Goal: Information Seeking & Learning: Learn about a topic

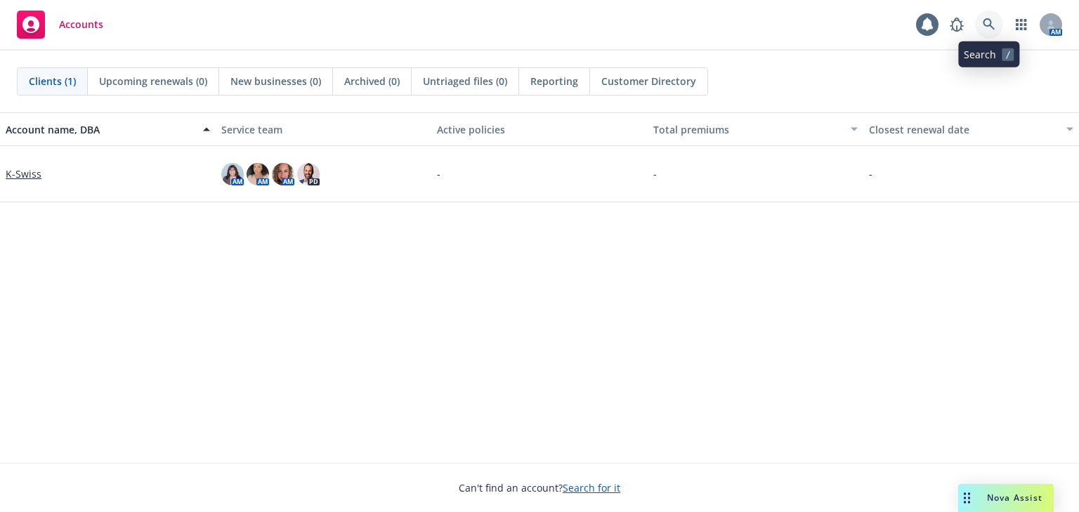
click at [985, 16] on link at bounding box center [989, 25] width 28 height 28
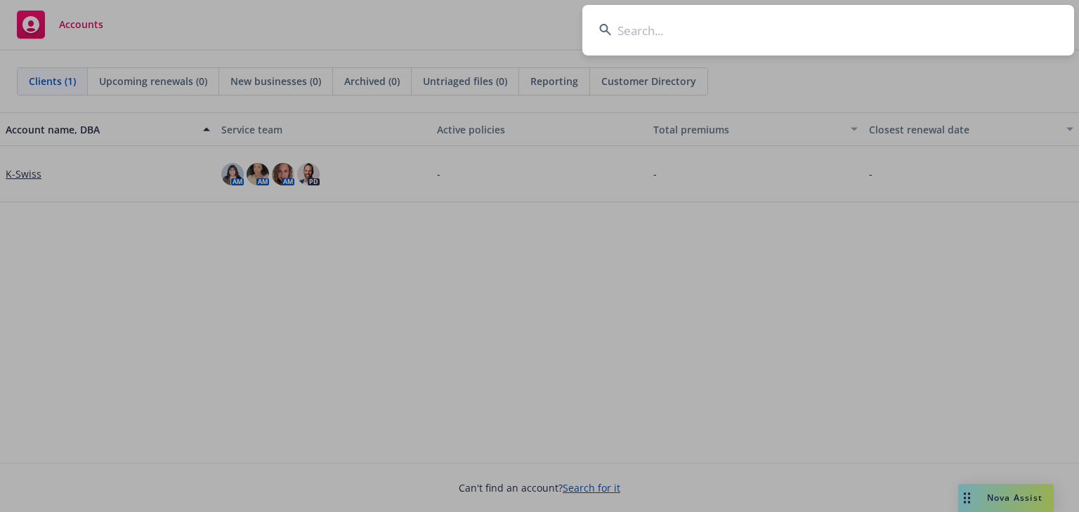
click at [762, 33] on input at bounding box center [828, 30] width 492 height 51
click at [815, 25] on input at bounding box center [828, 30] width 492 height 51
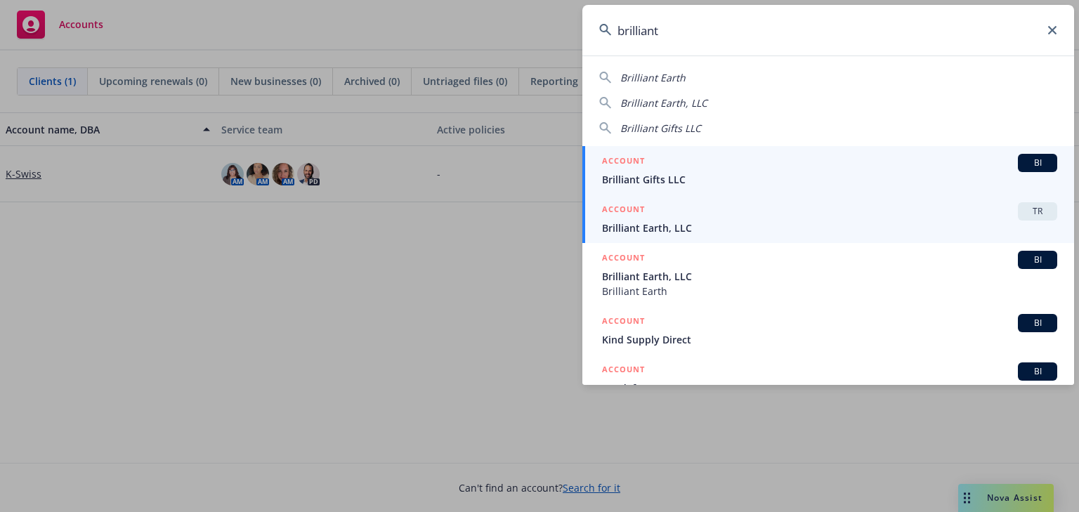
type input "brilliant"
click at [831, 226] on span "Brilliant Earth, LLC" at bounding box center [829, 228] width 455 height 15
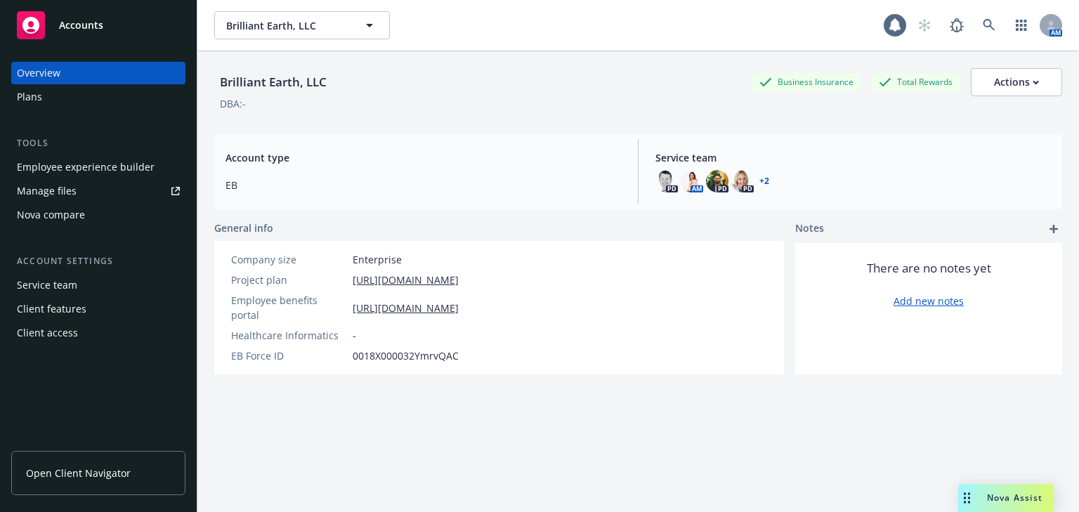
click at [39, 91] on div "Plans" at bounding box center [29, 97] width 25 height 22
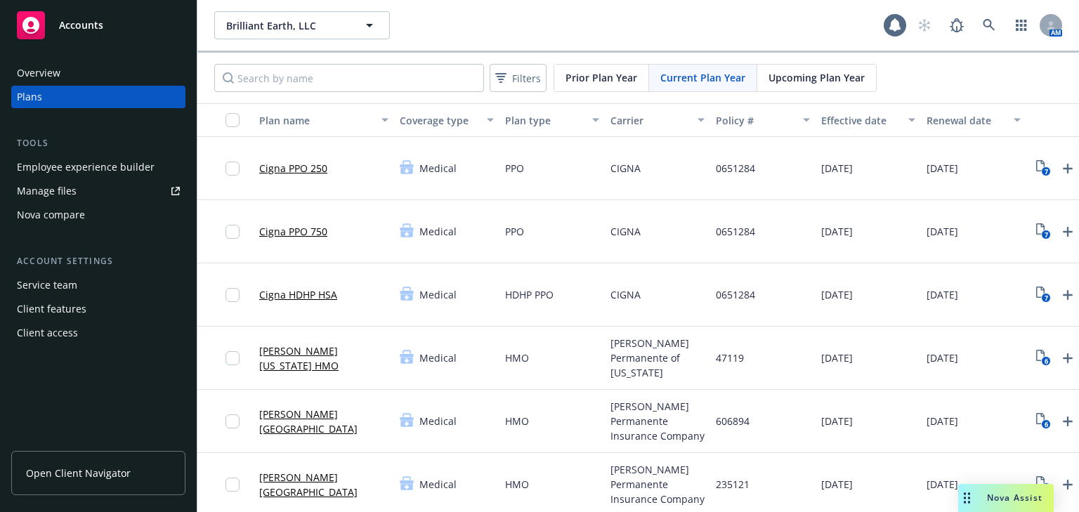
click at [825, 90] on div "Upcoming Plan Year" at bounding box center [816, 78] width 119 height 27
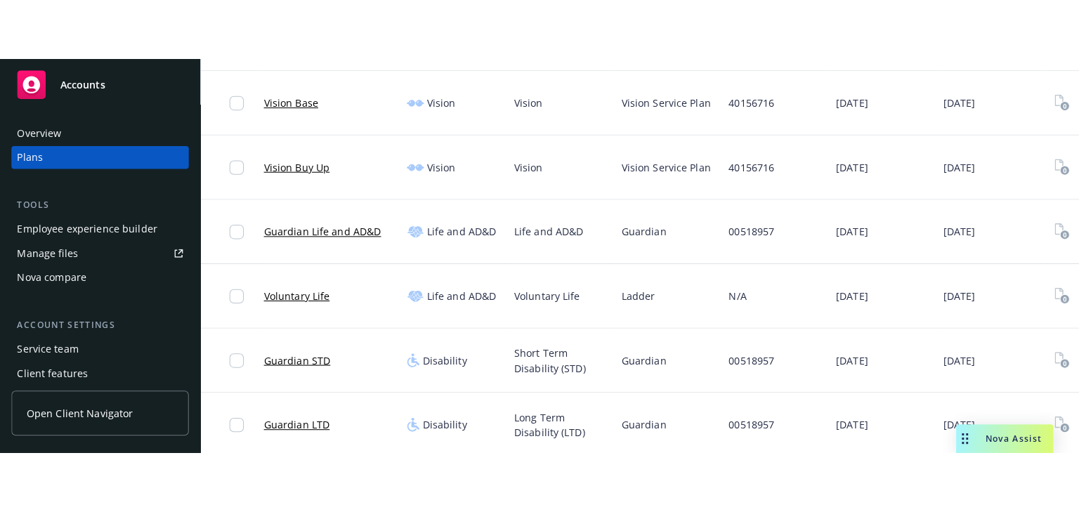
scroll to position [13, 0]
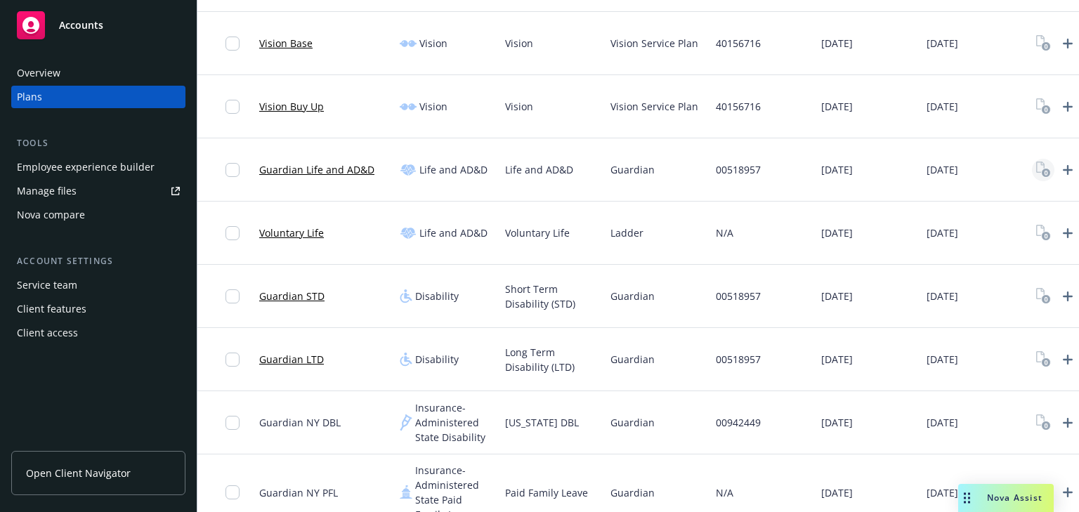
click at [1040, 166] on icon "View Plan Documents" at bounding box center [1043, 170] width 15 height 16
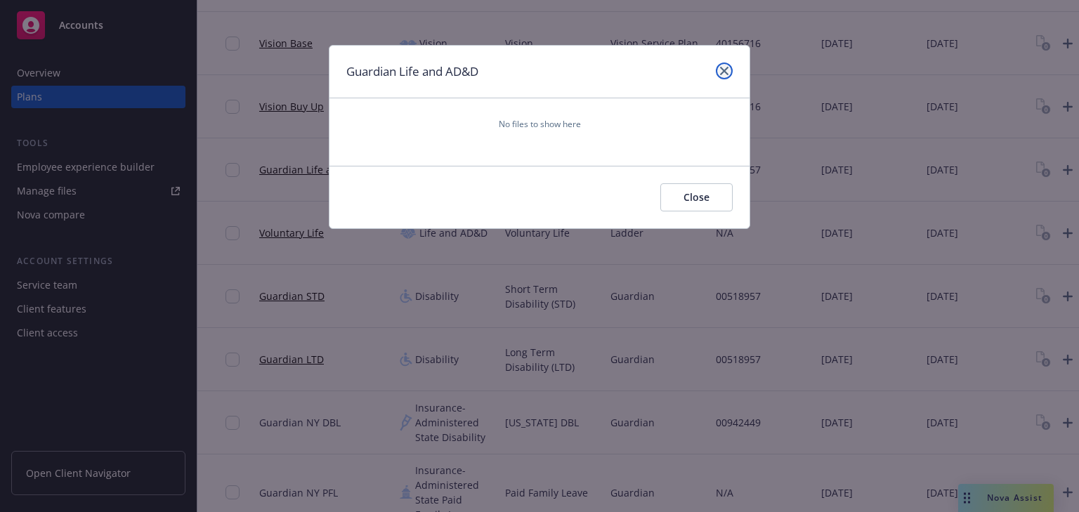
click at [729, 70] on link "close" at bounding box center [724, 71] width 17 height 17
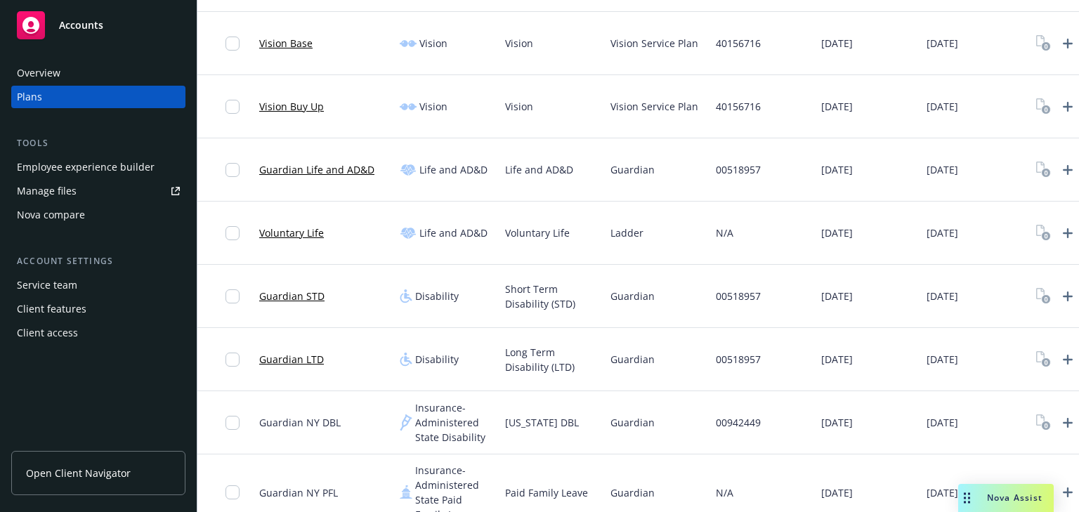
click at [303, 295] on link "Guardian STD" at bounding box center [291, 296] width 65 height 15
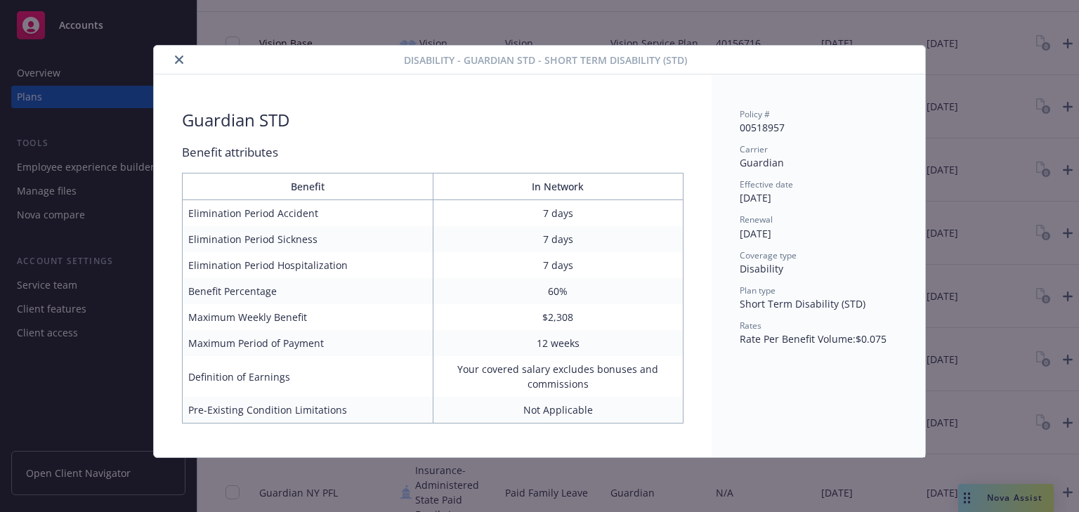
click at [187, 59] on button "close" at bounding box center [179, 59] width 17 height 17
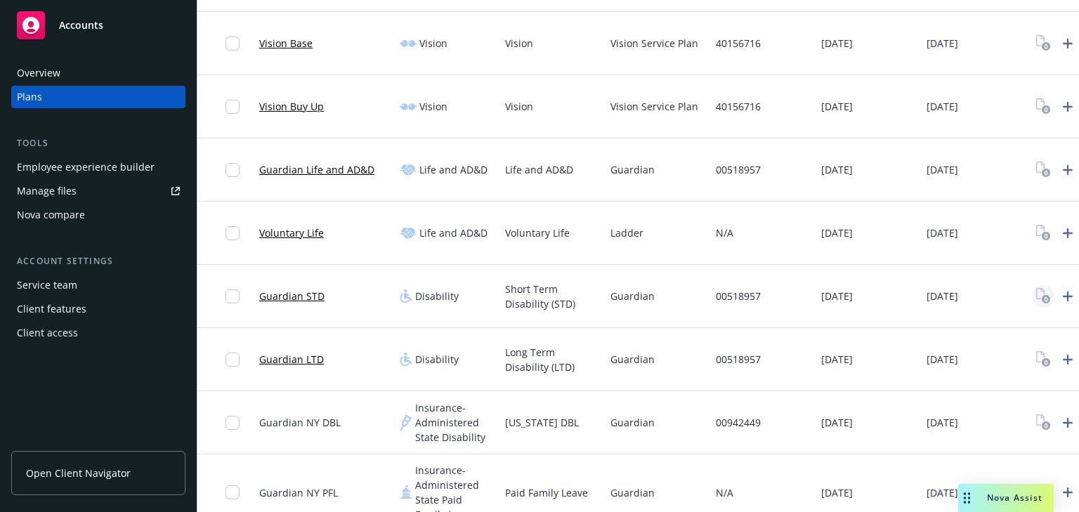
click at [1045, 292] on icon "View Plan Documents" at bounding box center [1043, 296] width 15 height 16
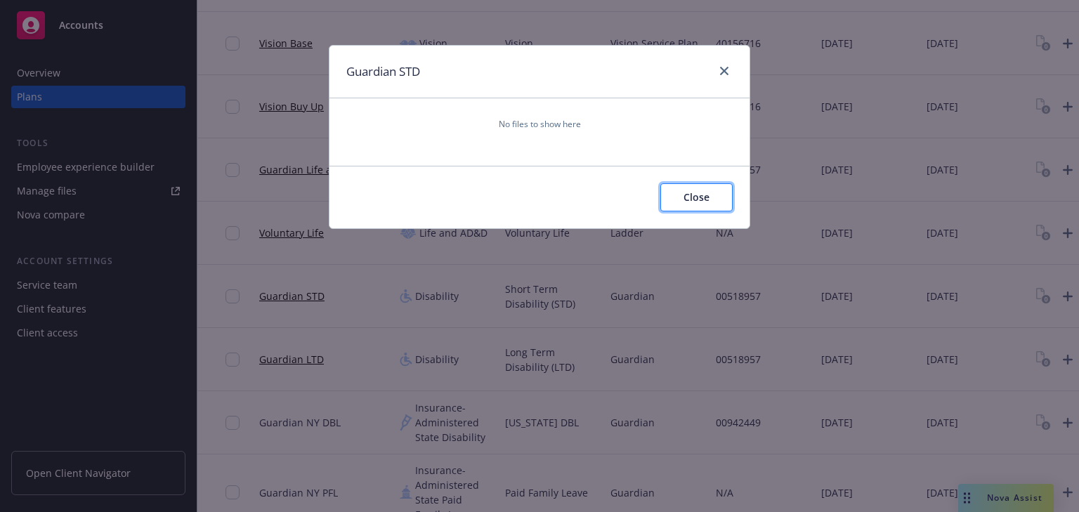
click at [712, 198] on button "Close" at bounding box center [696, 197] width 72 height 28
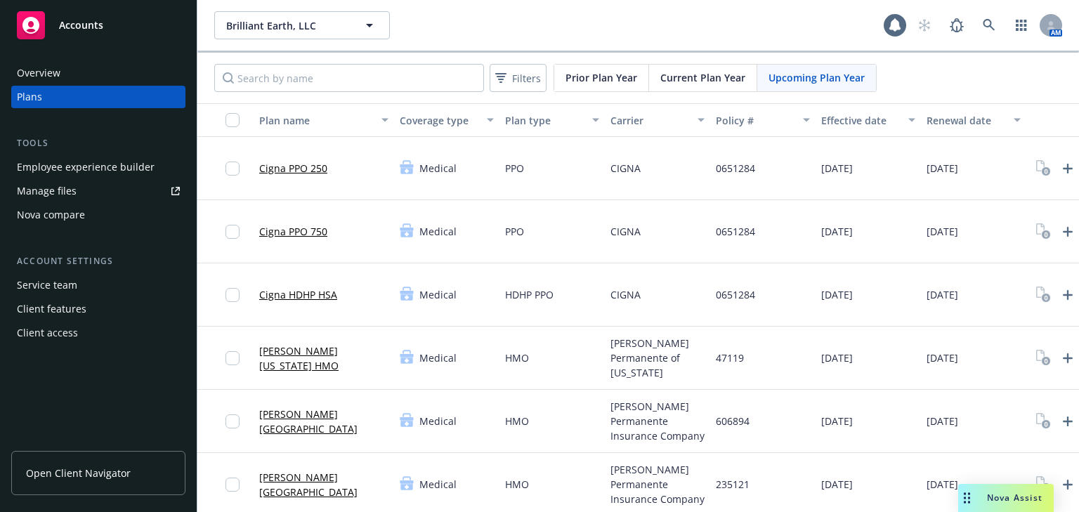
click at [704, 80] on span "Current Plan Year" at bounding box center [702, 77] width 85 height 15
click at [1041, 164] on icon "7" at bounding box center [1043, 168] width 15 height 16
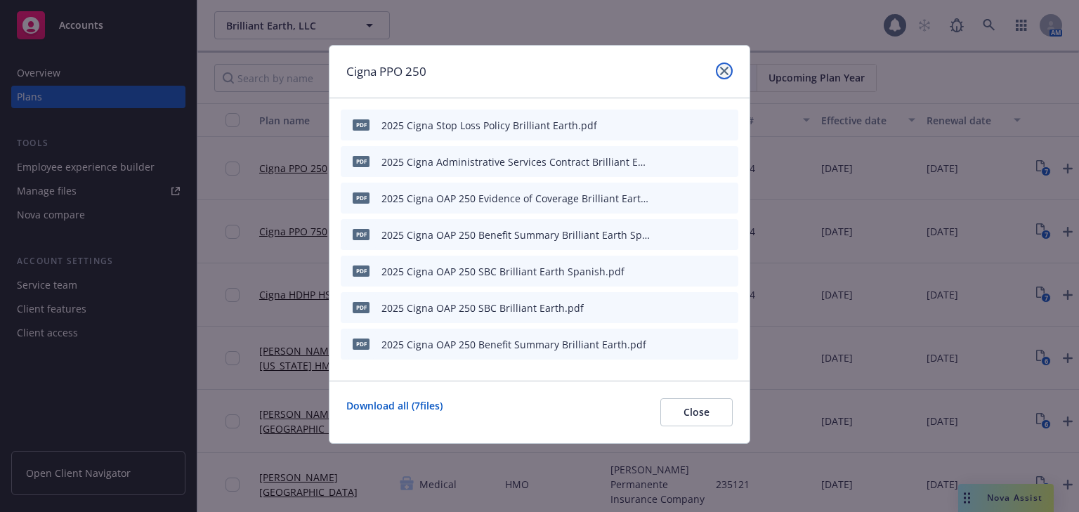
click at [720, 67] on icon "close" at bounding box center [724, 71] width 8 height 8
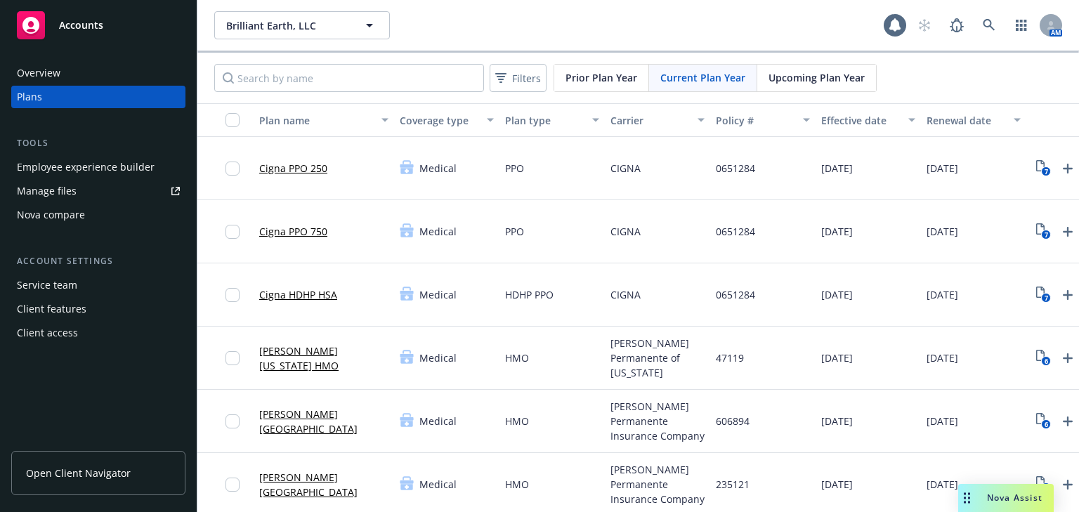
click at [803, 81] on span "Upcoming Plan Year" at bounding box center [817, 77] width 96 height 15
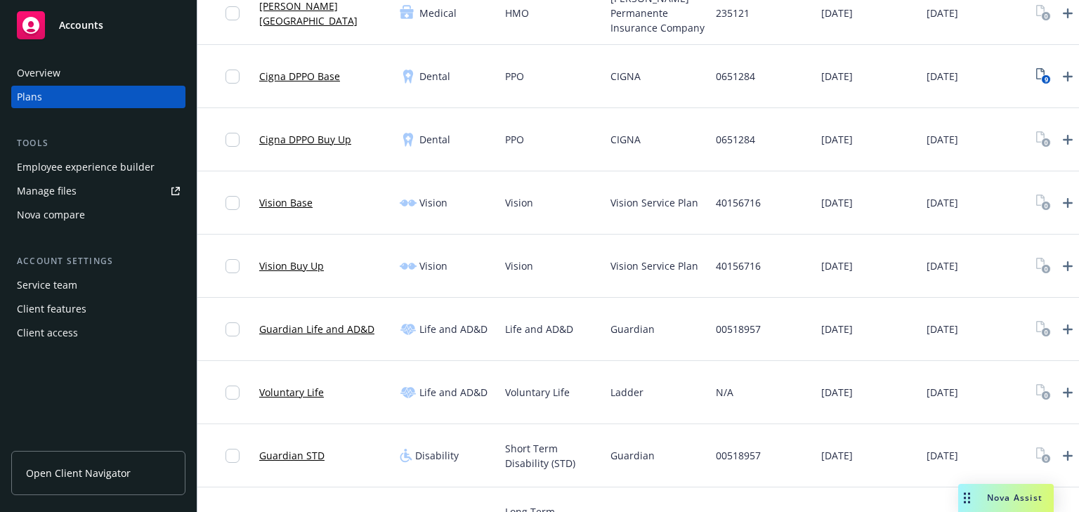
scroll to position [506, 0]
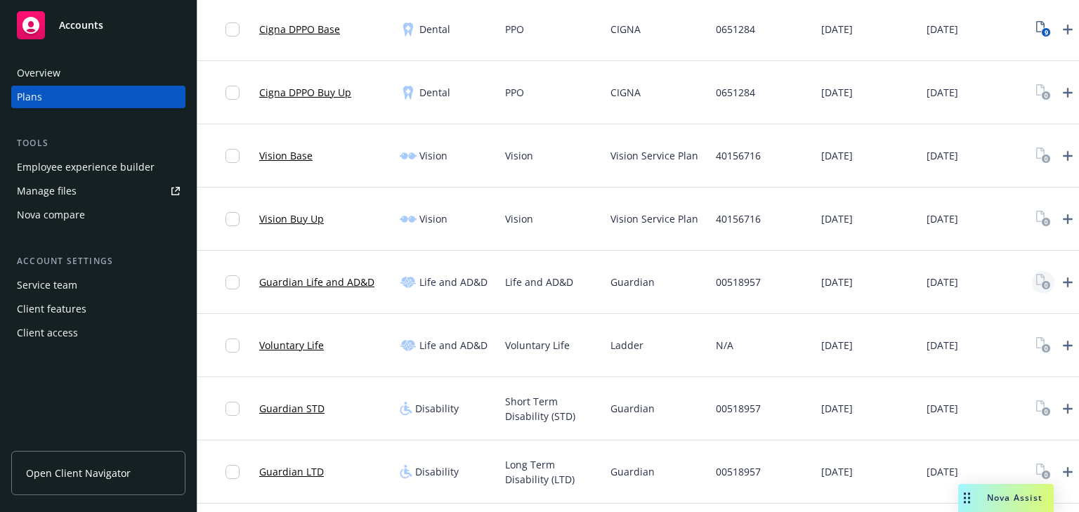
click at [1048, 281] on rect "View Plan Documents" at bounding box center [1045, 285] width 9 height 9
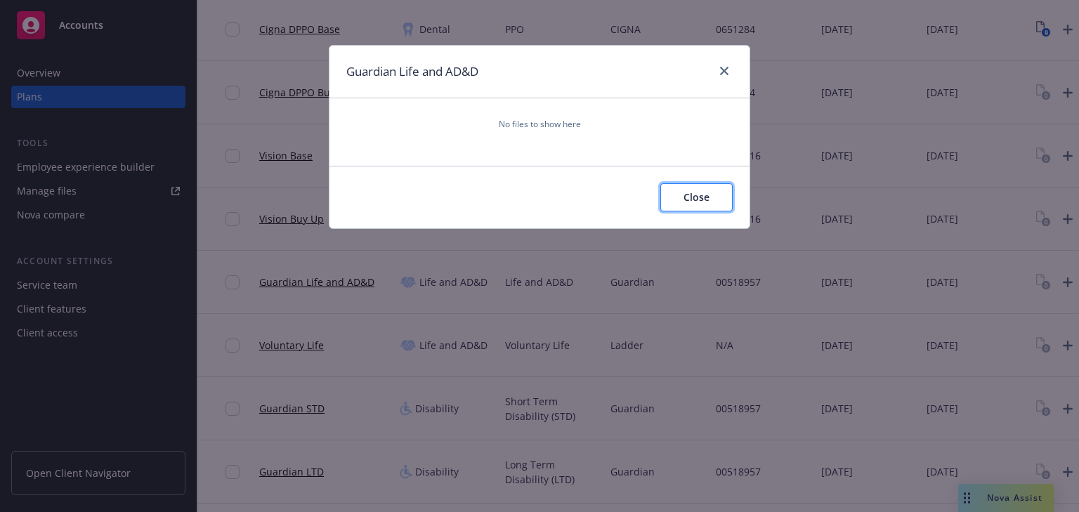
click at [703, 204] on button "Close" at bounding box center [696, 197] width 72 height 28
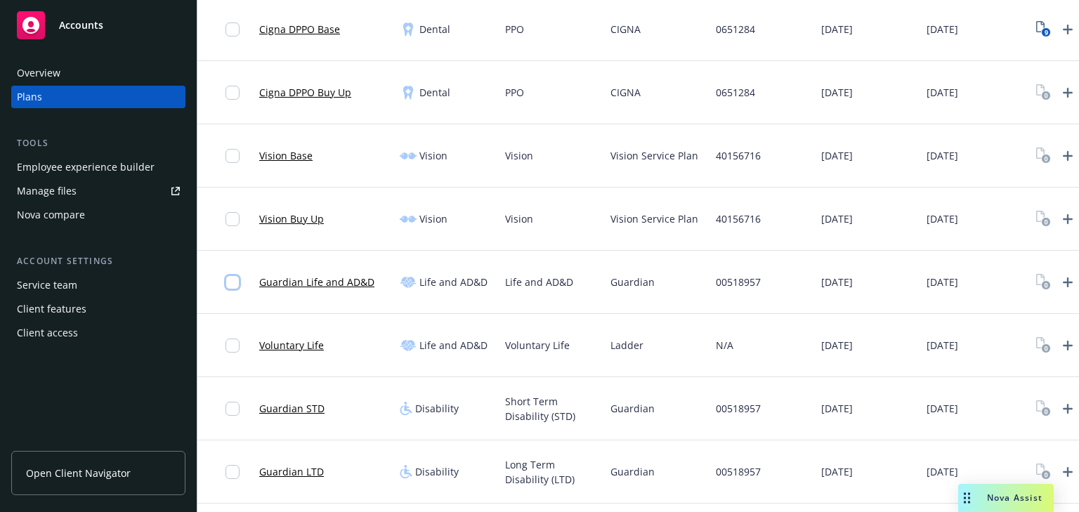
click at [236, 284] on input "checkbox" at bounding box center [233, 282] width 14 height 14
click at [309, 275] on link "Guardian Life and AD&D" at bounding box center [316, 282] width 115 height 15
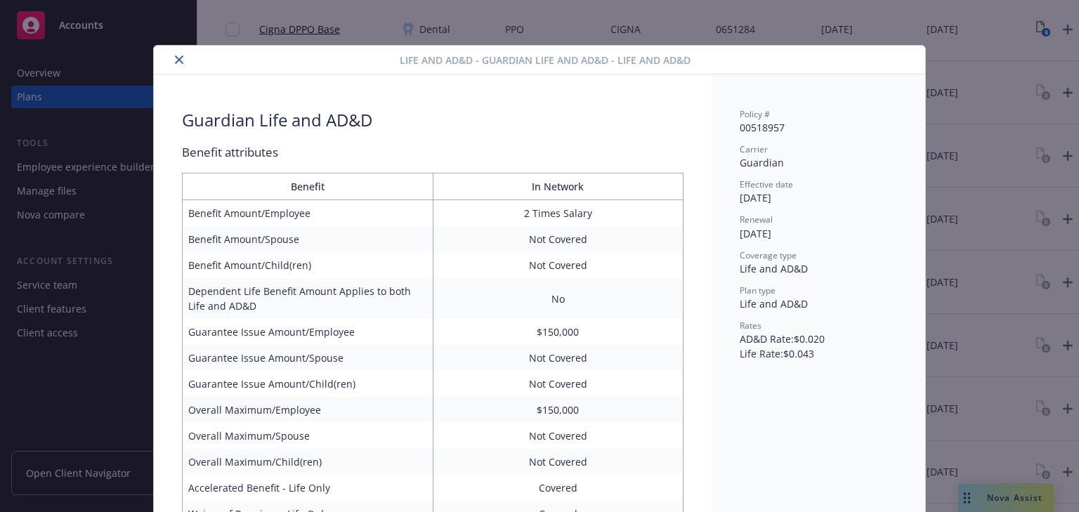
click at [179, 65] on button "close" at bounding box center [179, 59] width 17 height 17
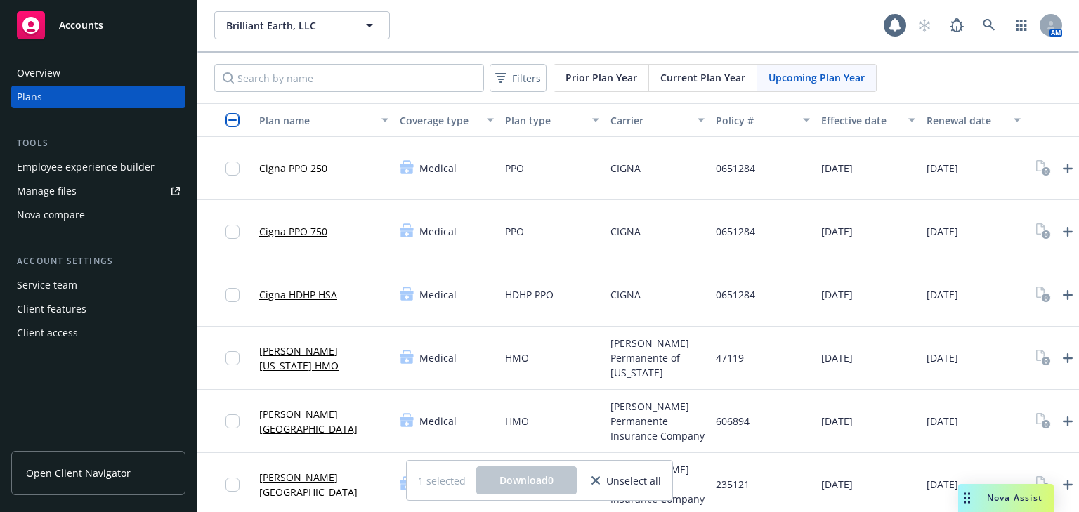
click at [1052, 121] on button "button" at bounding box center [1078, 120] width 105 height 34
click at [1045, 162] on icon "View Plan Documents" at bounding box center [1043, 168] width 15 height 16
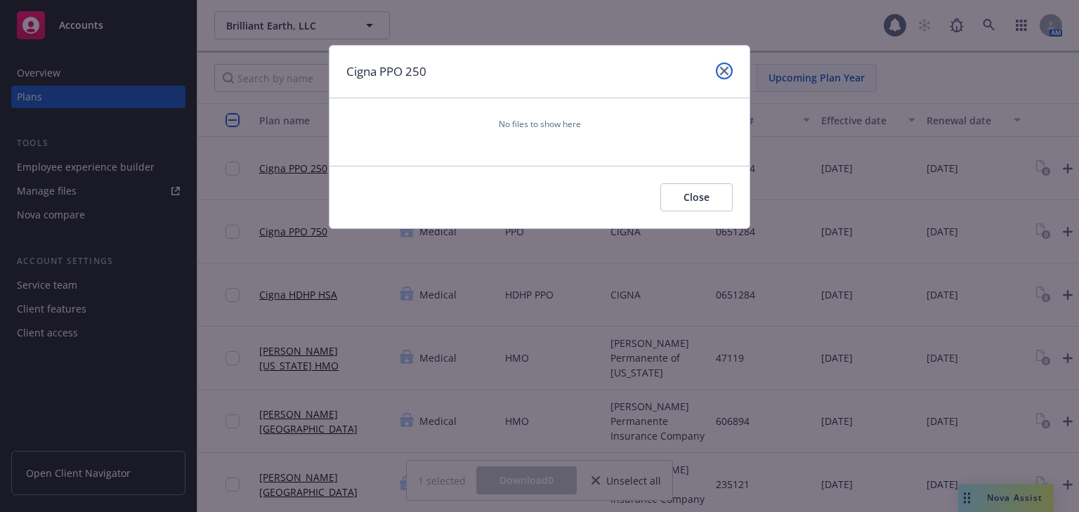
click at [729, 71] on link "close" at bounding box center [724, 71] width 17 height 17
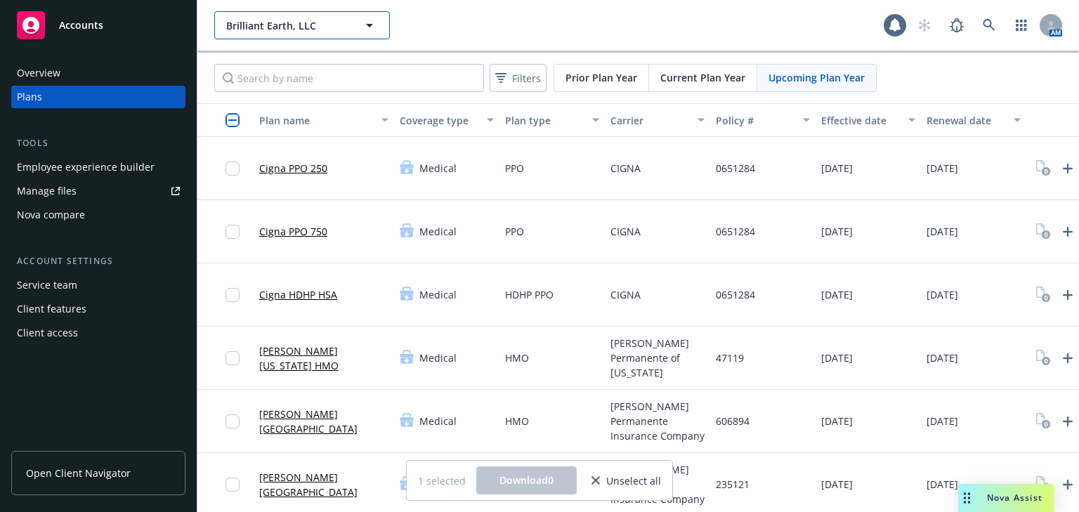
click at [371, 22] on icon "button" at bounding box center [369, 25] width 17 height 17
click at [42, 25] on rect at bounding box center [31, 25] width 28 height 28
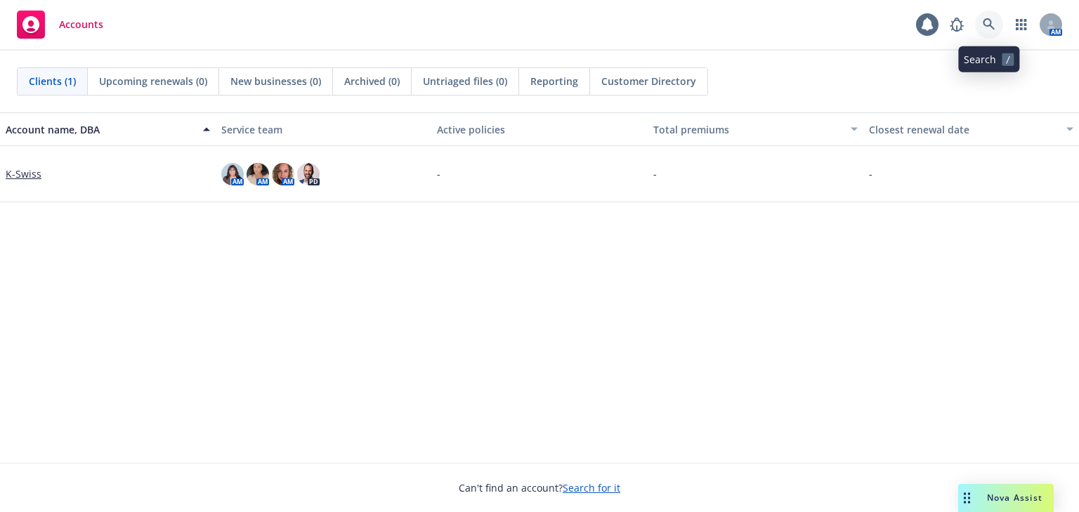
click at [988, 20] on icon at bounding box center [989, 24] width 12 height 12
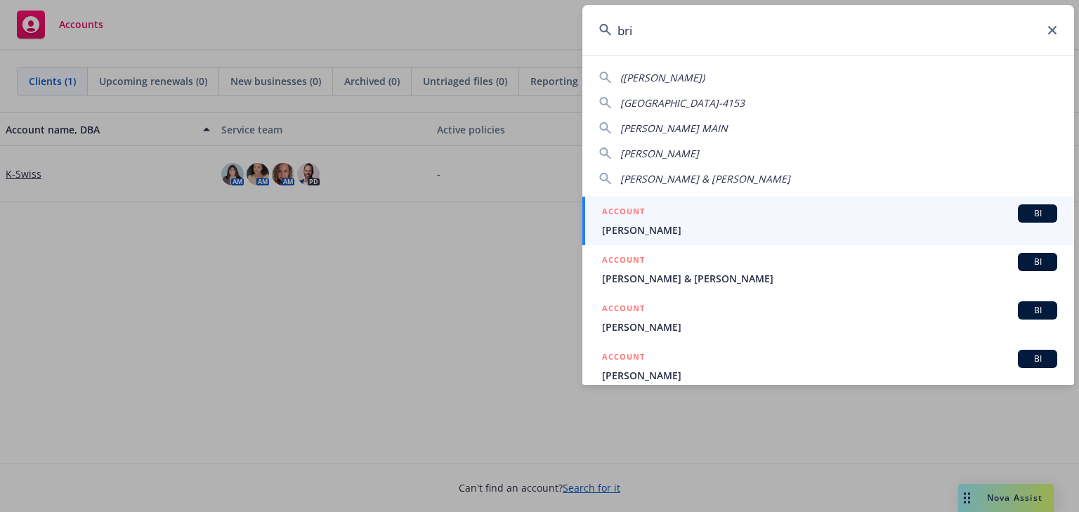
click at [687, 25] on input "bri" at bounding box center [828, 30] width 492 height 51
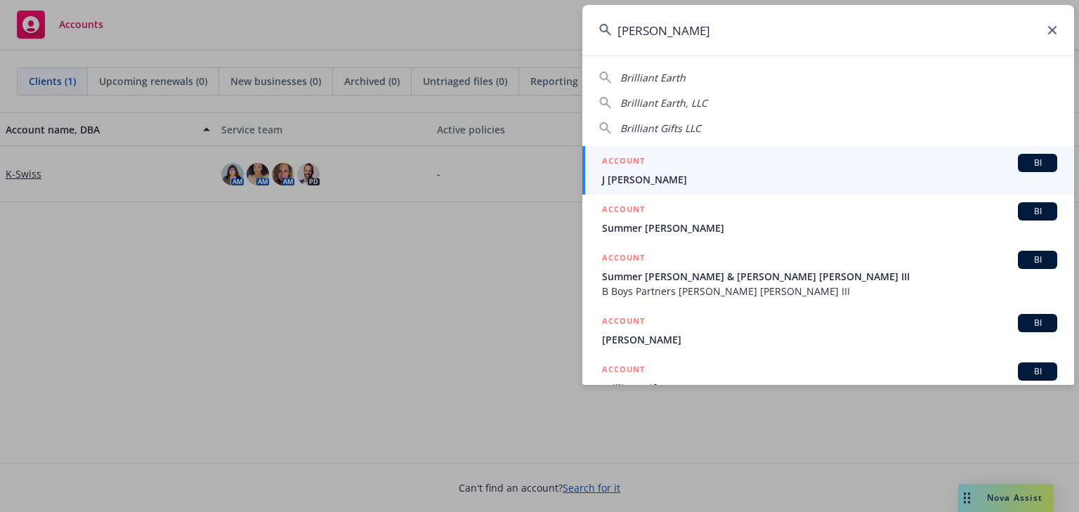
click at [704, 81] on div "Brilliant Earth" at bounding box center [828, 77] width 458 height 15
type input "Brilliant Earth"
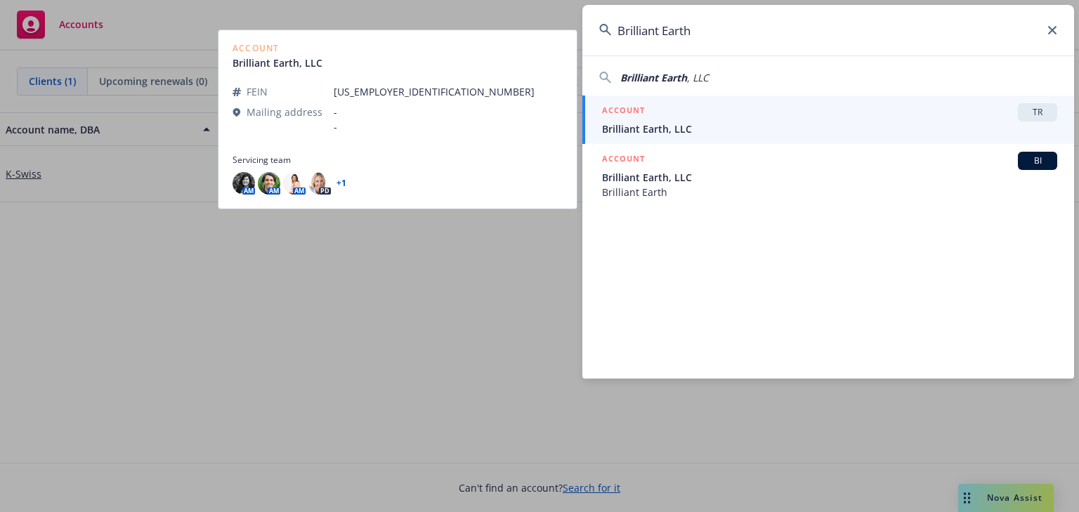
click at [672, 128] on span "Brilliant Earth, LLC" at bounding box center [829, 129] width 455 height 15
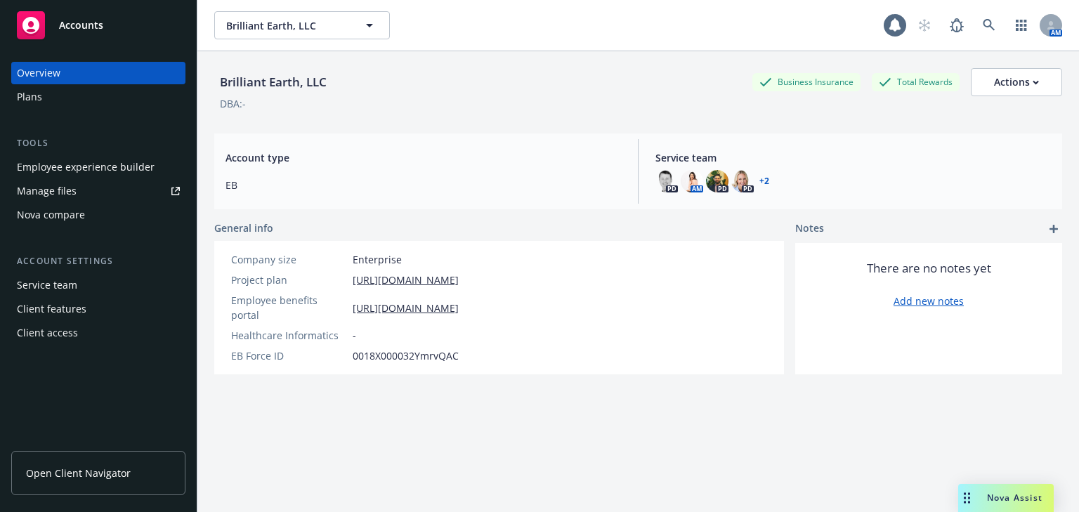
click at [45, 100] on div "Plans" at bounding box center [98, 97] width 163 height 22
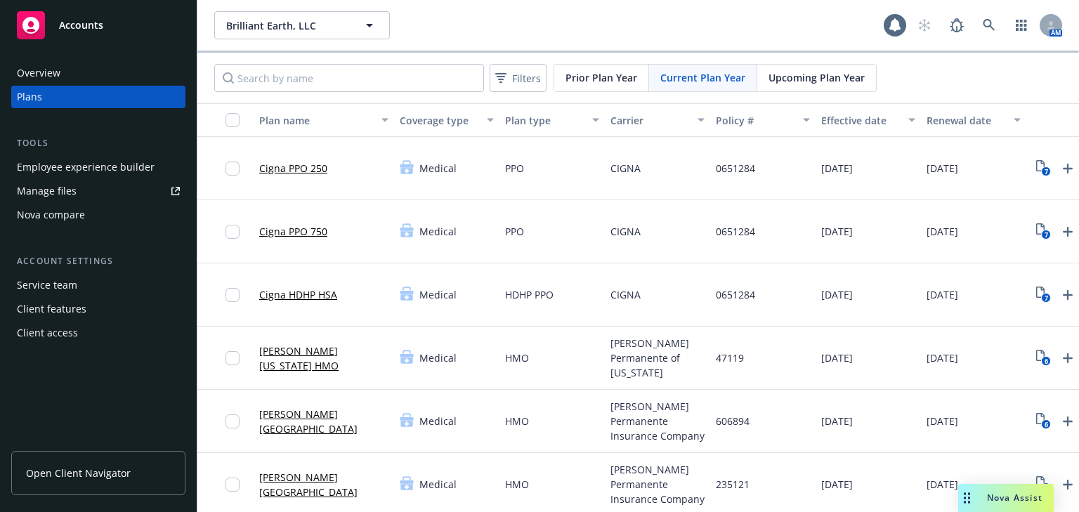
click at [804, 70] on span "Upcoming Plan Year" at bounding box center [817, 77] width 96 height 15
click at [705, 85] on div "Current Plan Year" at bounding box center [703, 78] width 108 height 27
click at [604, 74] on span "Prior Plan Year" at bounding box center [602, 77] width 72 height 15
click at [715, 81] on span "Current Plan Year" at bounding box center [702, 77] width 85 height 15
click at [801, 65] on div "Upcoming Plan Year" at bounding box center [816, 78] width 119 height 27
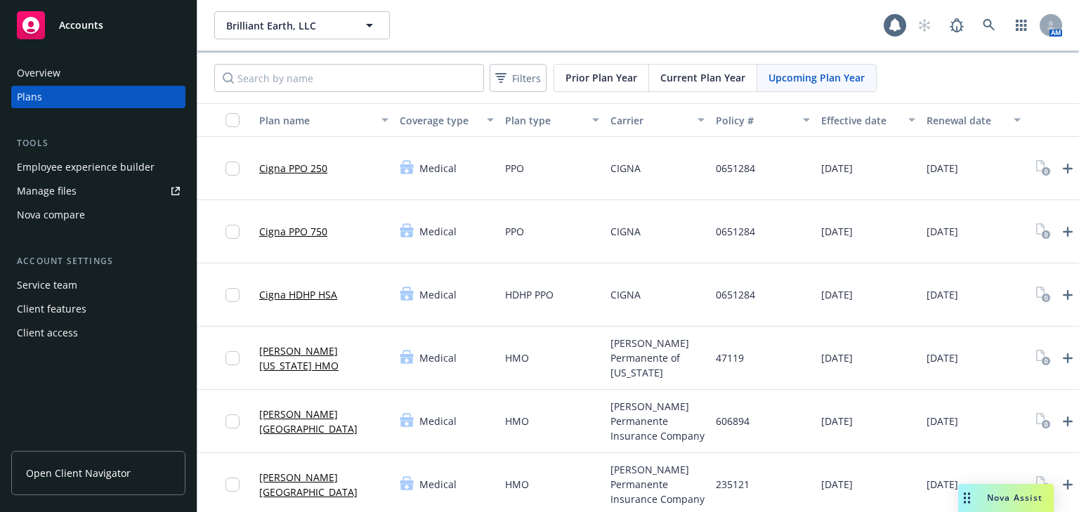
click at [571, 84] on span "Prior Plan Year" at bounding box center [602, 77] width 72 height 15
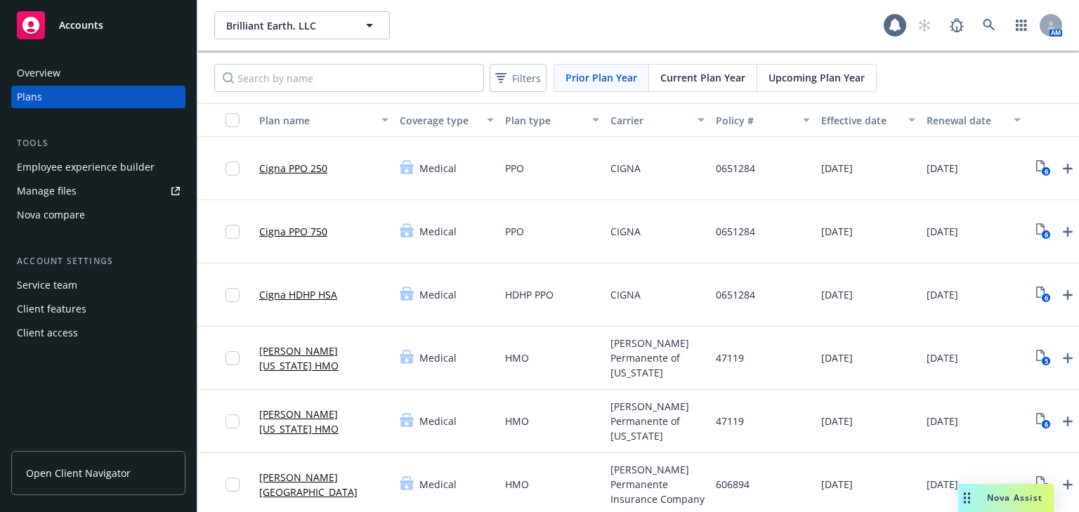
click at [130, 478] on link "Open Client Navigator" at bounding box center [98, 473] width 174 height 44
click at [784, 81] on span "Upcoming Plan Year" at bounding box center [817, 77] width 96 height 15
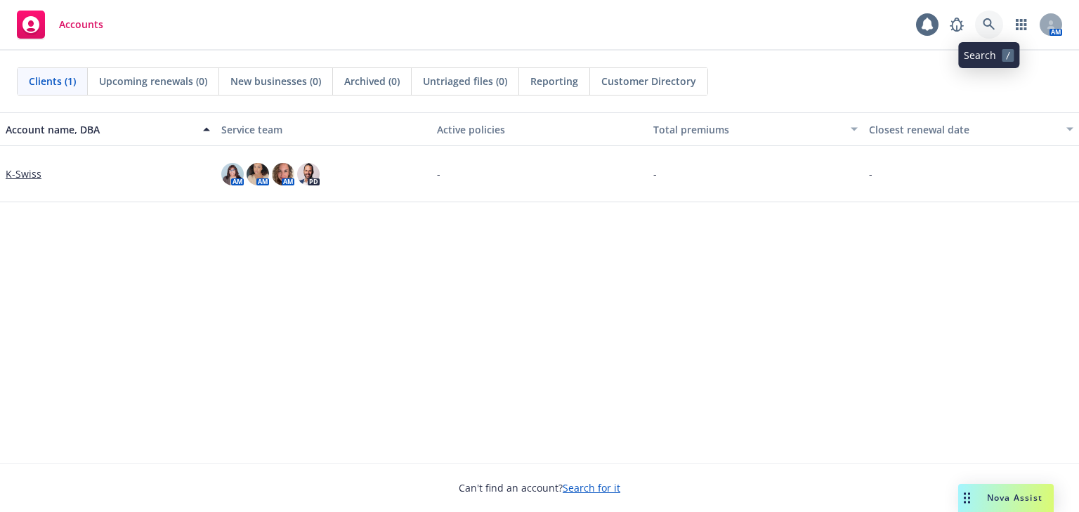
click at [993, 25] on icon at bounding box center [989, 24] width 13 height 13
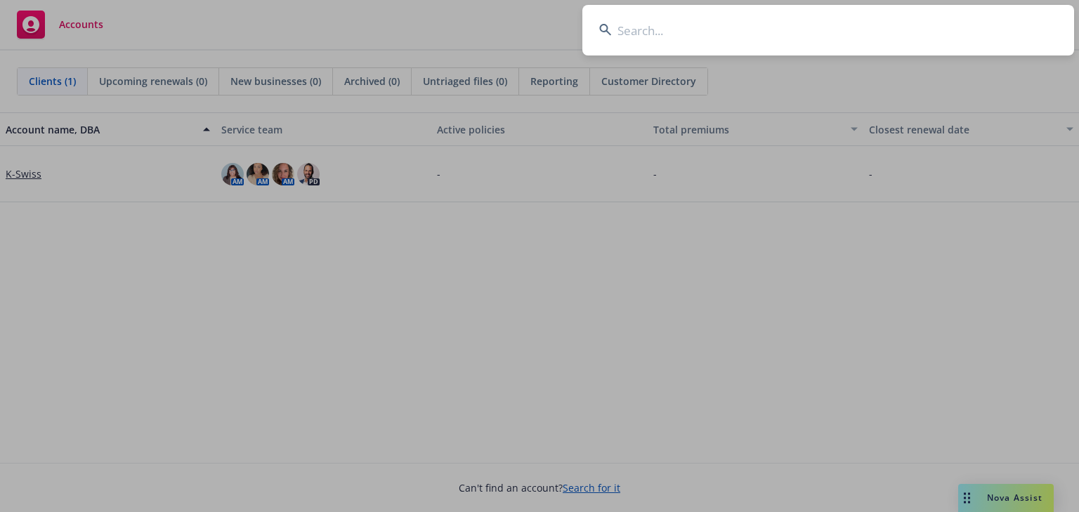
click at [895, 34] on input at bounding box center [828, 30] width 492 height 51
type input "olle"
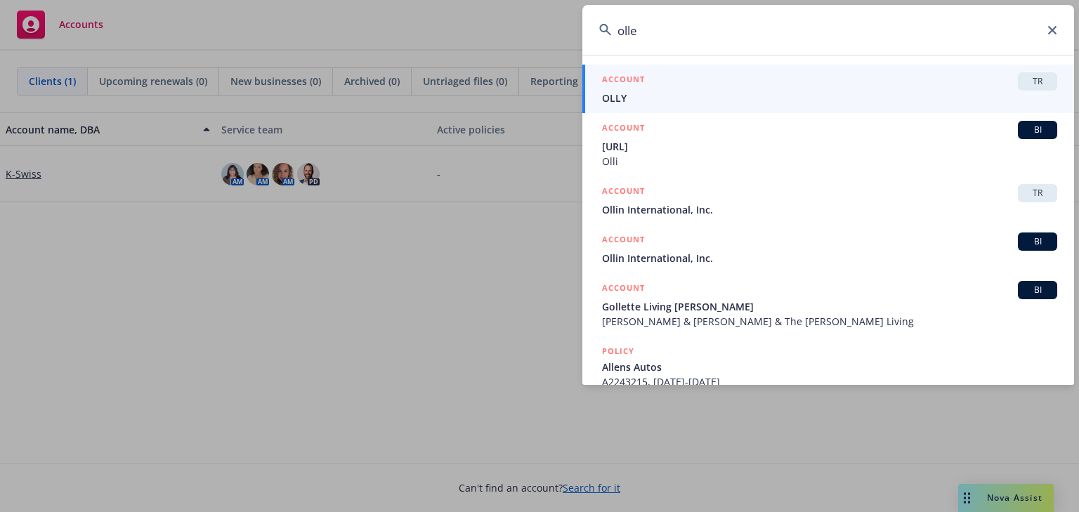
click at [668, 31] on input "olle" at bounding box center [828, 30] width 492 height 51
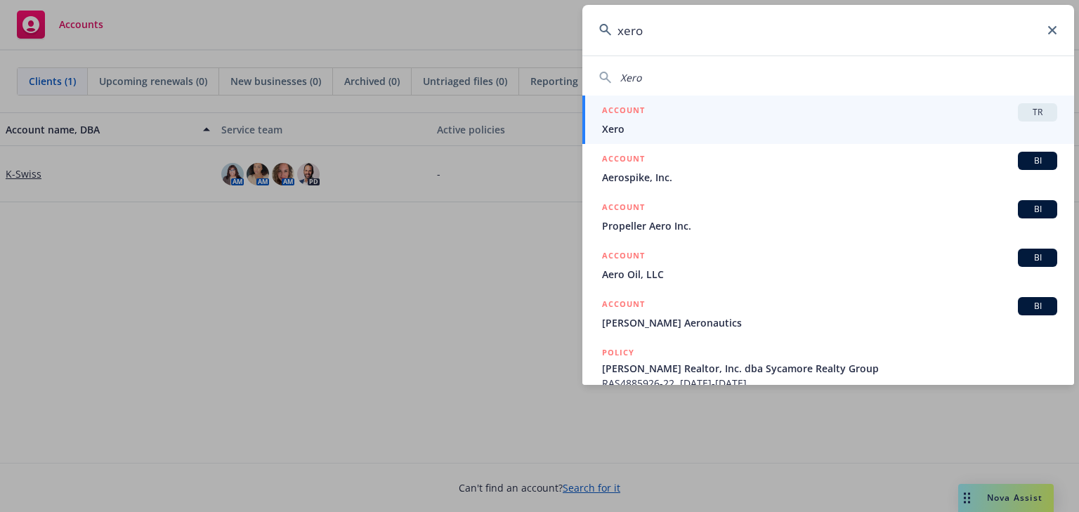
type input "xero"
click at [995, 115] on div "ACCOUNT TR" at bounding box center [829, 112] width 455 height 18
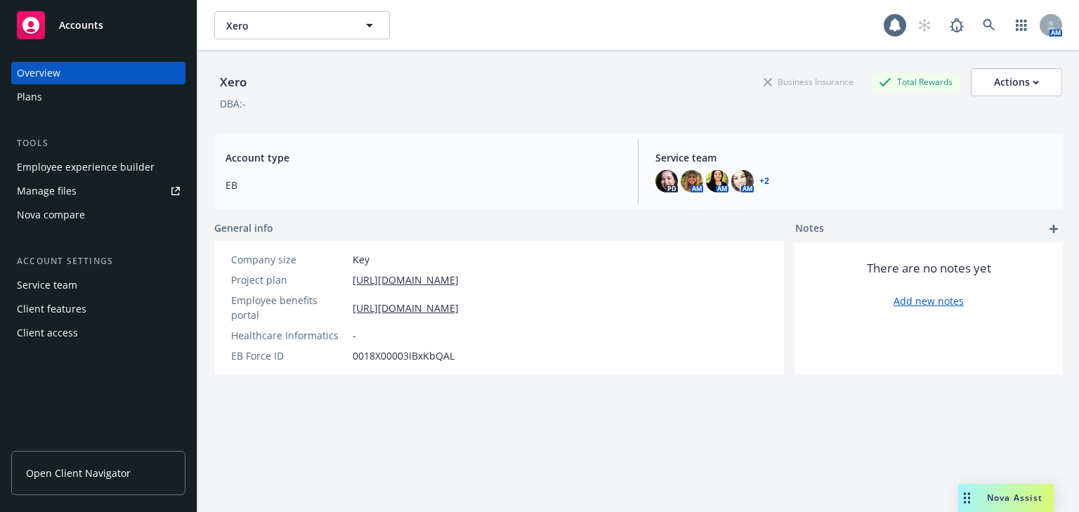
click at [38, 102] on div "Plans" at bounding box center [29, 97] width 25 height 22
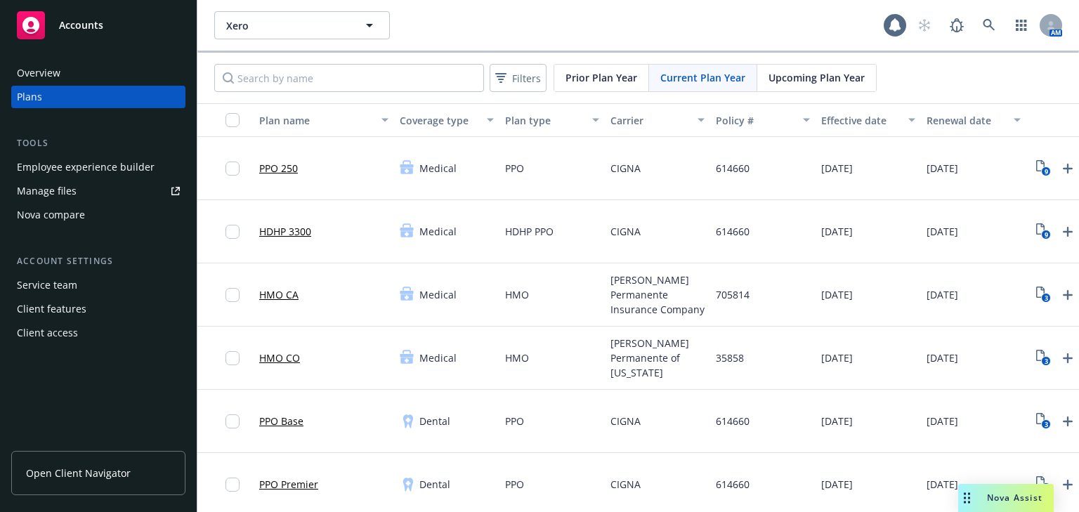
click at [802, 78] on span "Upcoming Plan Year" at bounding box center [817, 77] width 96 height 15
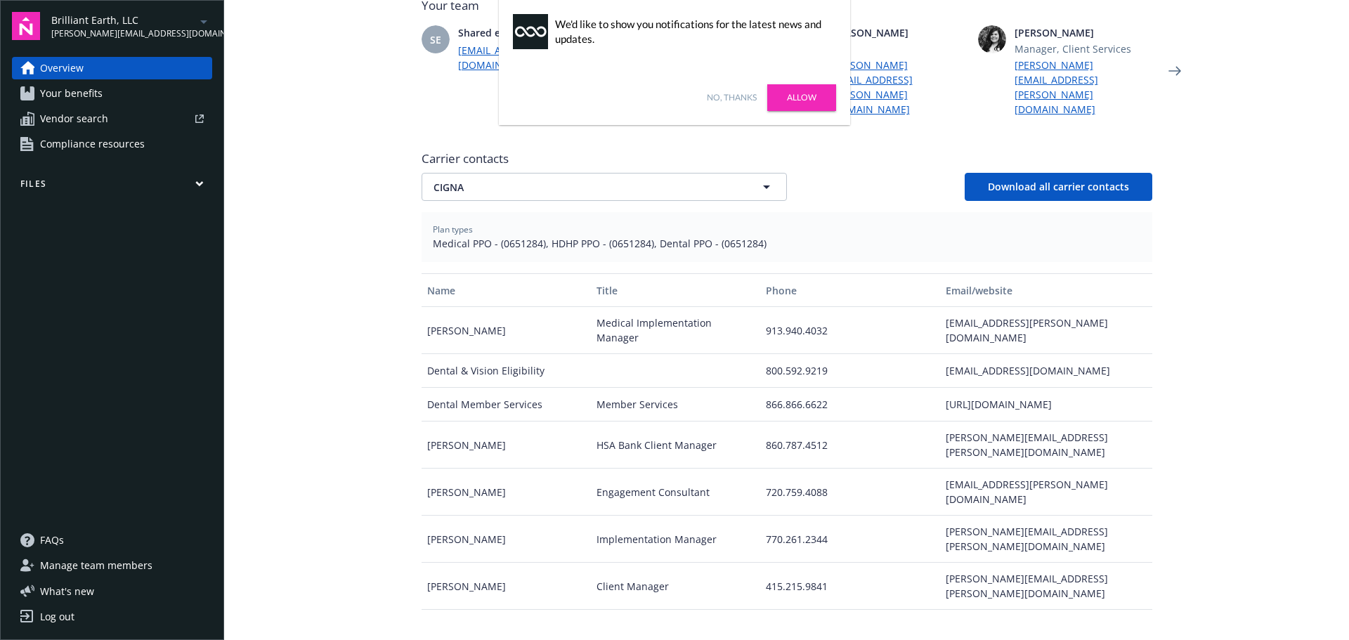
scroll to position [211, 0]
